Goal: Find specific page/section: Find specific page/section

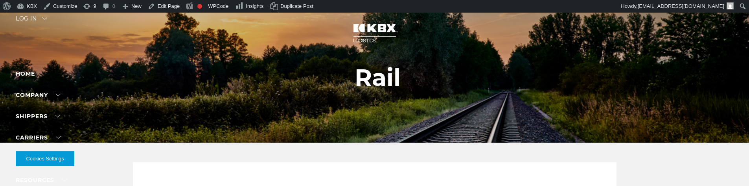
select select "****"
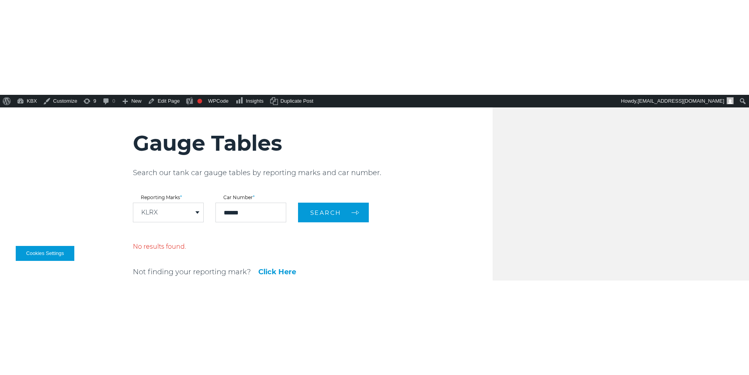
scroll to position [914, 0]
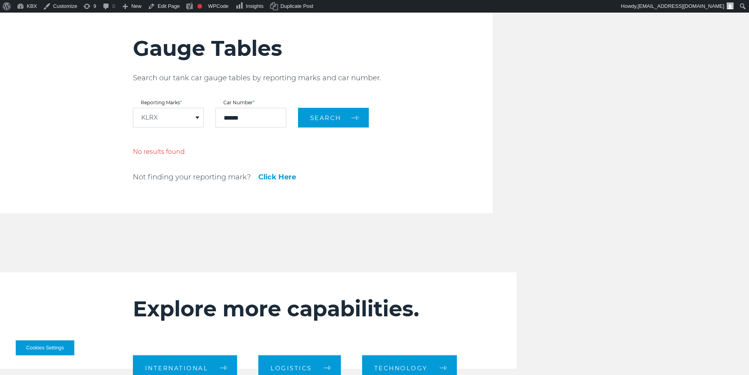
click at [406, 143] on div "Gauge Tables Search our tank car gauge tables by reporting marks and car number…" at bounding box center [313, 108] width 360 height 209
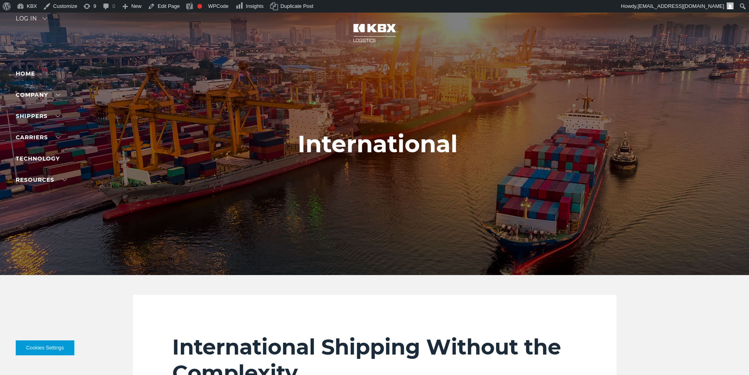
select select "****"
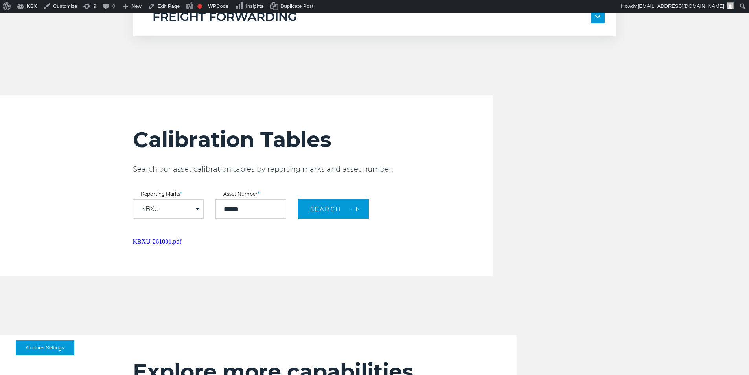
click at [172, 149] on h2 "Calibration Tables" at bounding box center [313, 140] width 360 height 26
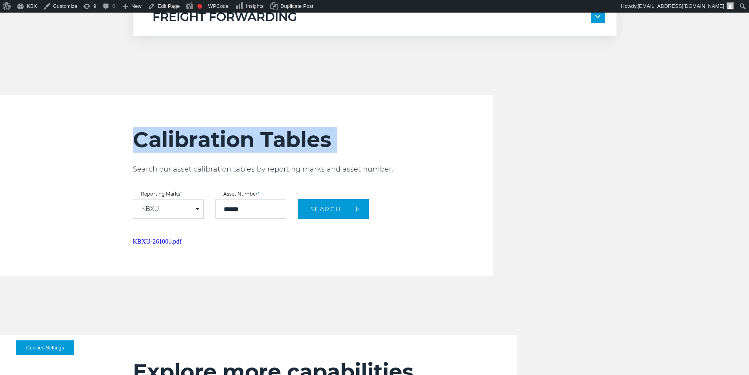
click at [172, 149] on h2 "Calibration Tables" at bounding box center [313, 140] width 360 height 26
copy div "Calibration Tables"
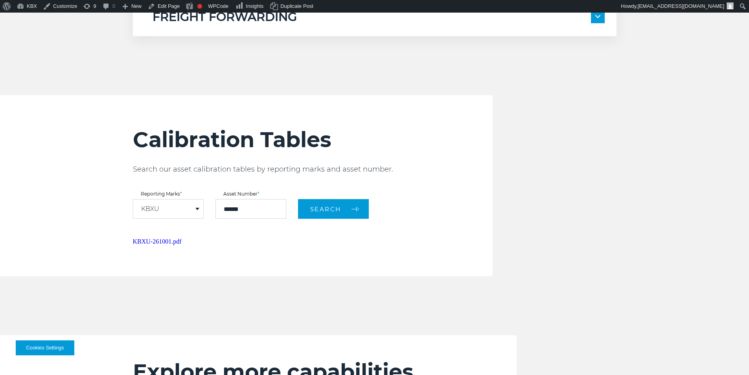
click at [237, 163] on div "Calibration Tables Search our asset calibration tables by reporting marks and a…" at bounding box center [313, 185] width 360 height 181
click at [238, 144] on h2 "Calibration Tables" at bounding box center [313, 140] width 360 height 26
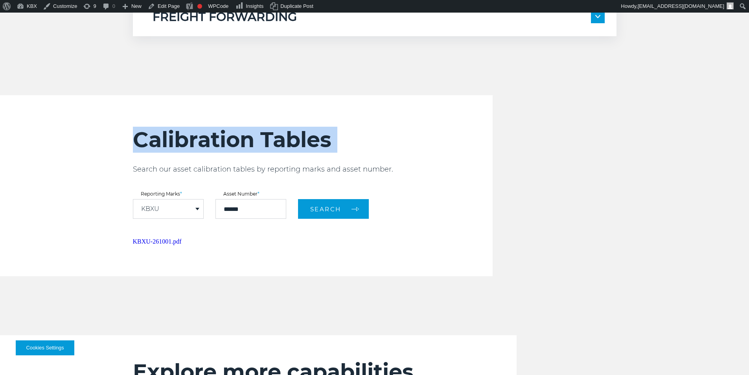
click at [238, 144] on h2 "Calibration Tables" at bounding box center [313, 140] width 360 height 26
copy div "Calibration Tables"
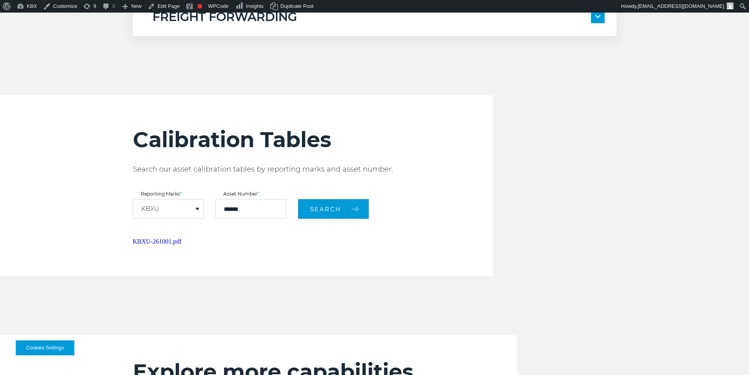
click at [241, 175] on div "Calibration Tables Search our asset calibration tables by reporting marks and a…" at bounding box center [313, 185] width 360 height 181
click at [151, 199] on div "KBXU" at bounding box center [168, 208] width 70 height 19
click at [151, 202] on div "KBXU" at bounding box center [168, 208] width 70 height 19
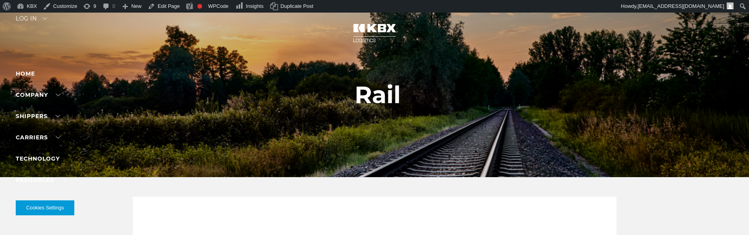
select select "****"
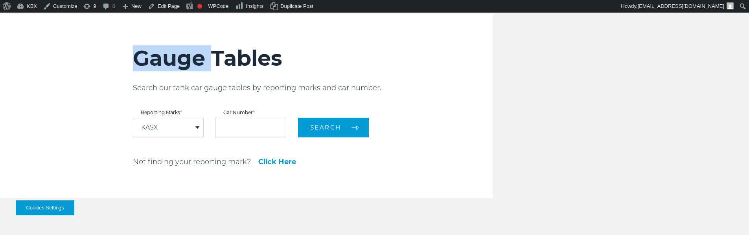
click at [181, 51] on h2 "Gauge Tables" at bounding box center [313, 58] width 360 height 26
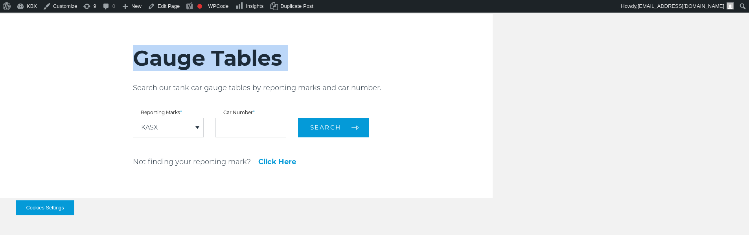
drag, startPoint x: 0, startPoint y: 0, endPoint x: 181, endPoint y: 51, distance: 188.1
click at [182, 50] on h2 "Gauge Tables" at bounding box center [313, 58] width 360 height 26
copy div "Gauge Tables"
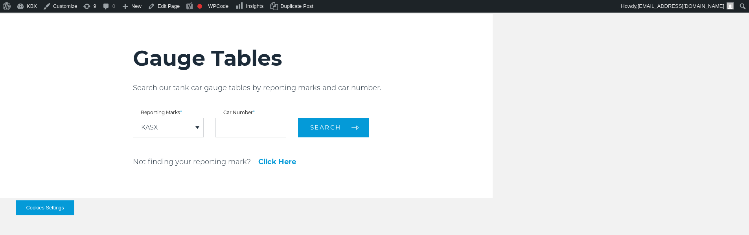
click at [423, 149] on div "Gauge Tables Search our tank car gauge tables by reporting marks and car number…" at bounding box center [313, 106] width 360 height 184
click at [438, 114] on form "Reporting Marks * KASX DPRX ETHX FHRX GPMX GPPX GPWX ICSX INVX IPBX KASX KLRX K…" at bounding box center [313, 123] width 360 height 27
